Goal: Find specific page/section: Find specific page/section

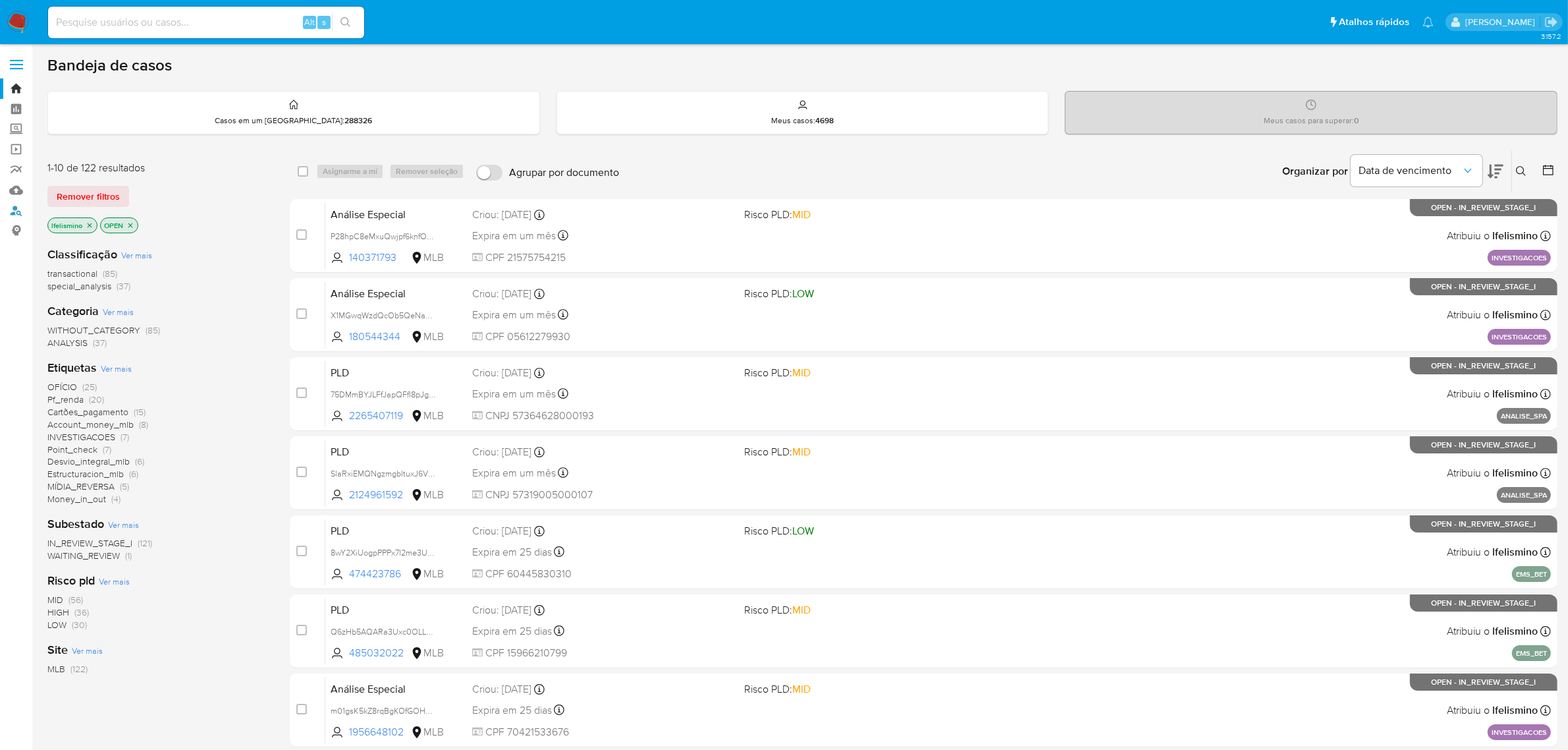
drag, startPoint x: 14, startPoint y: 208, endPoint x: 100, endPoint y: 178, distance: 91.1
click at [14, 208] on link "Localizador de pessoas" at bounding box center [78, 210] width 156 height 21
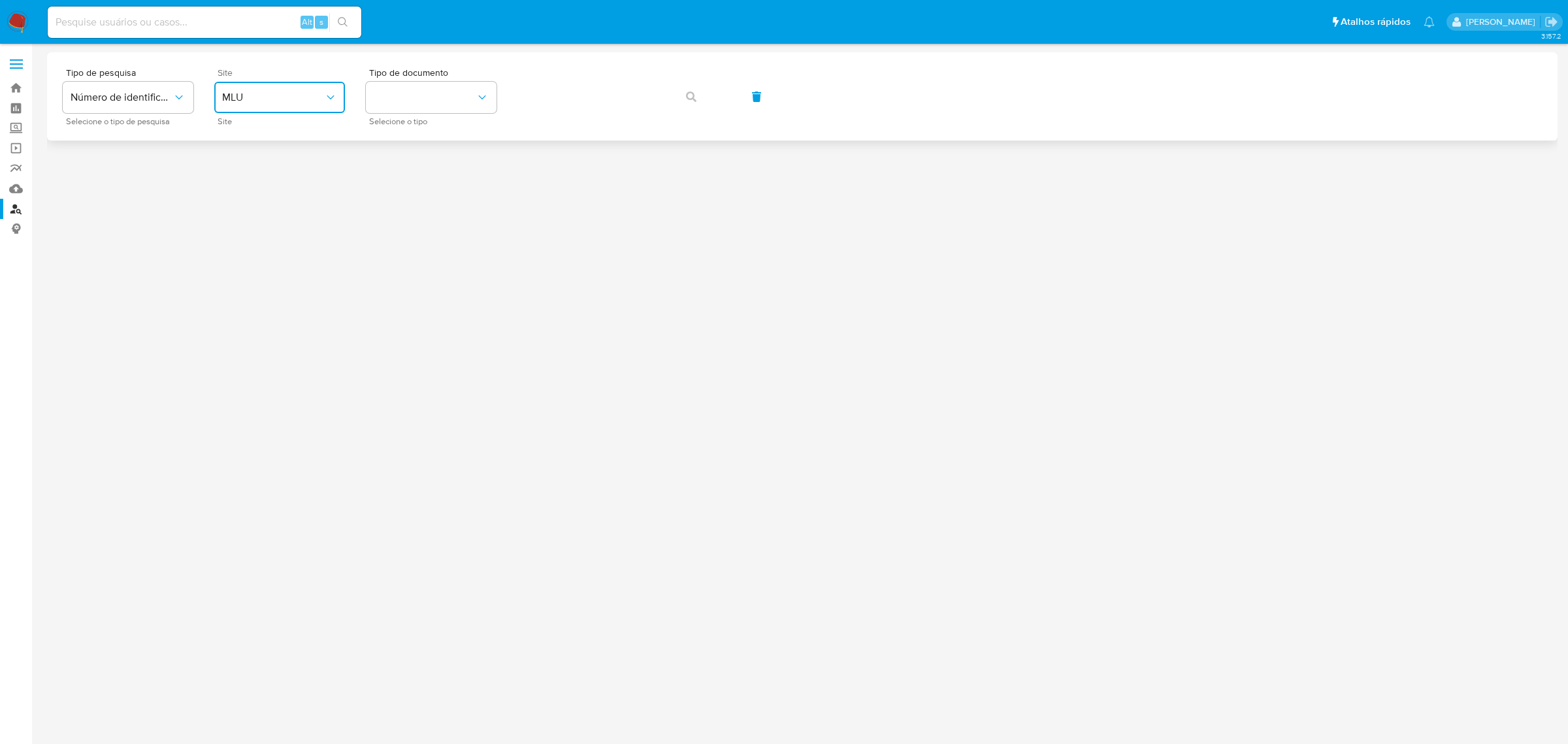
drag, startPoint x: 304, startPoint y: 92, endPoint x: 299, endPoint y: 106, distance: 14.9
click at [304, 92] on span "MLU" at bounding box center [273, 97] width 102 height 13
click at [242, 191] on span "MLB" at bounding box center [232, 195] width 20 height 13
drag, startPoint x: 400, startPoint y: 87, endPoint x: 404, endPoint y: 103, distance: 16.5
click at [403, 89] on button "identificationType" at bounding box center [431, 97] width 131 height 31
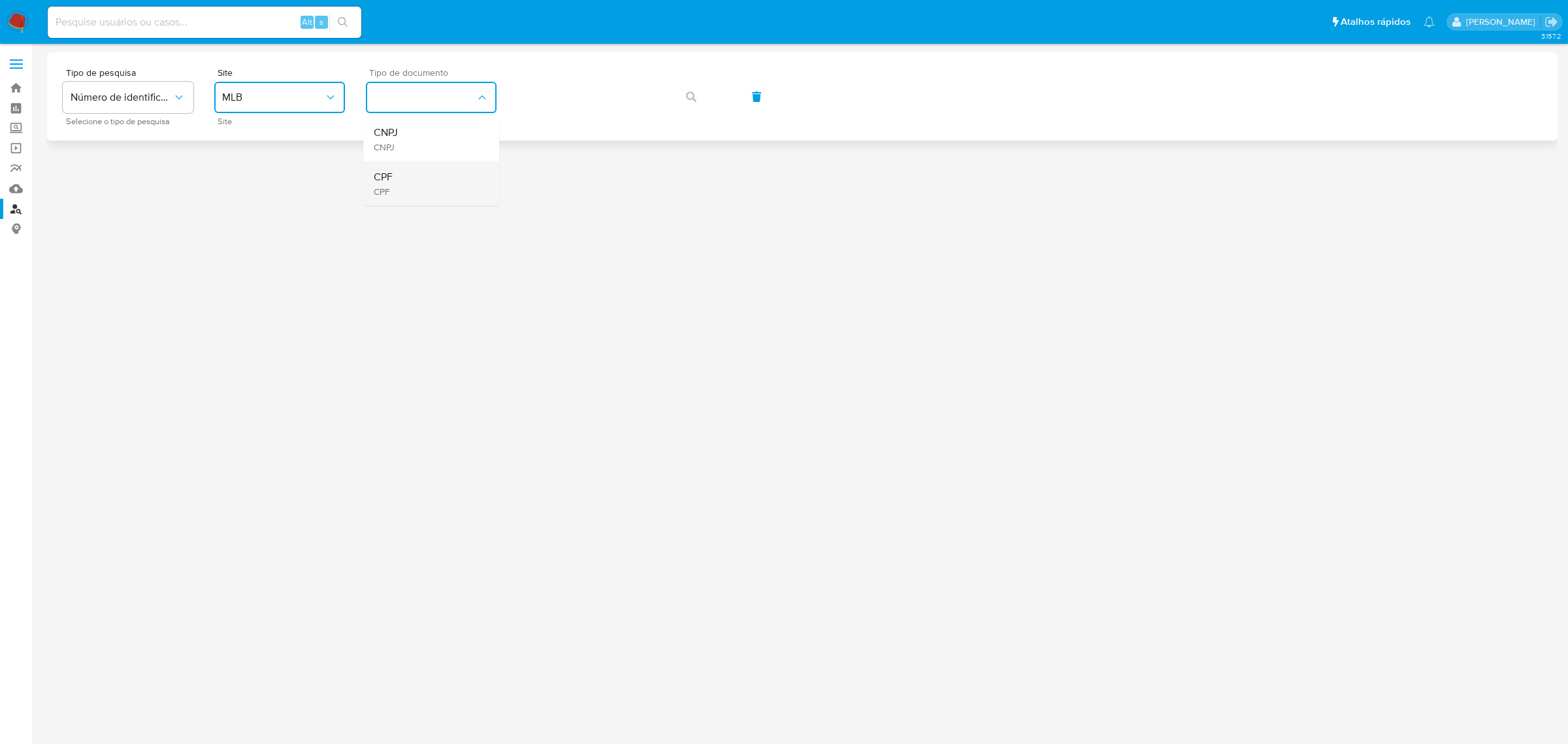
click at [404, 184] on div "CPF CPF" at bounding box center [427, 183] width 107 height 45
click at [434, 91] on span "CPF" at bounding box center [425, 97] width 102 height 13
click at [433, 132] on div "CNPJ CNPJ" at bounding box center [427, 139] width 107 height 45
click at [694, 108] on span "button" at bounding box center [690, 96] width 10 height 29
